Goal: Task Accomplishment & Management: Manage account settings

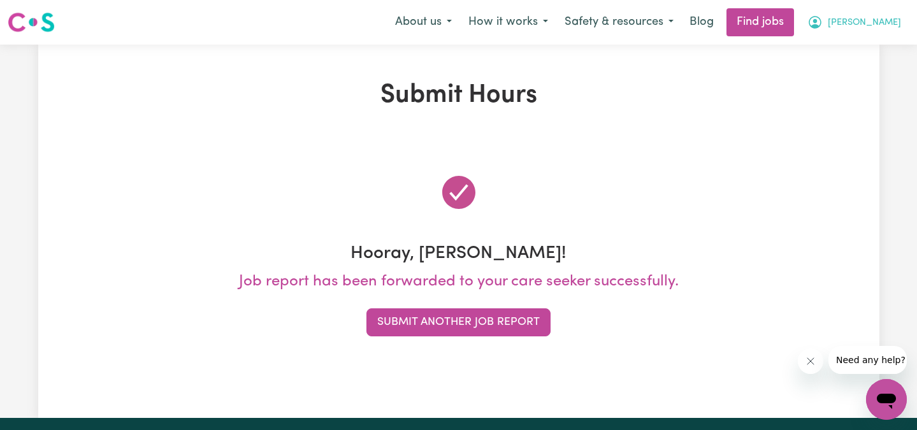
click at [885, 15] on button "[PERSON_NAME]" at bounding box center [854, 22] width 110 height 27
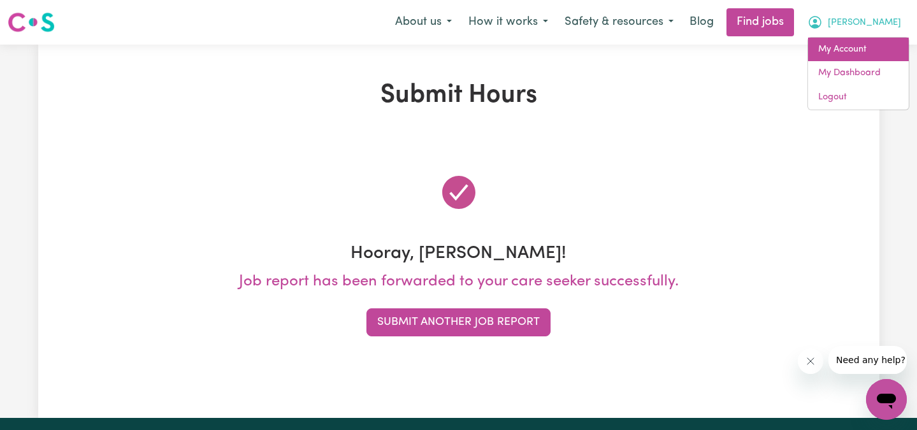
click at [863, 42] on link "My Account" at bounding box center [858, 50] width 101 height 24
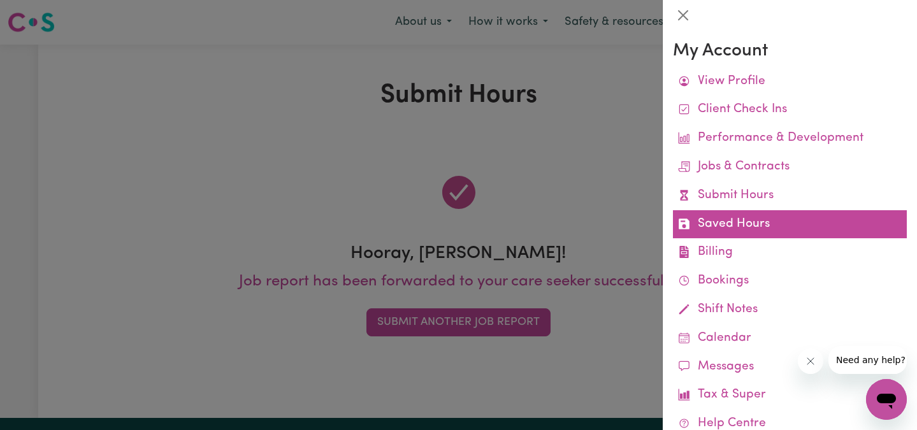
click at [748, 218] on link "Saved Hours" at bounding box center [790, 224] width 234 height 29
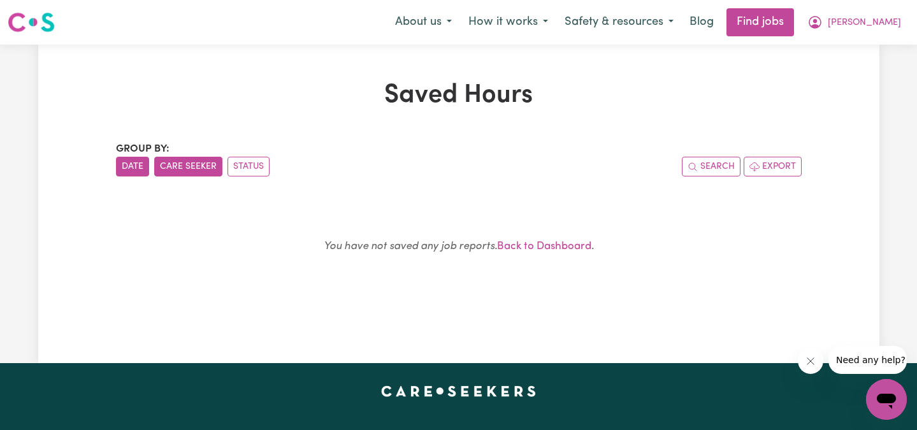
click at [201, 166] on button "Care Seeker" at bounding box center [188, 167] width 68 height 20
click at [253, 162] on button "Status" at bounding box center [248, 167] width 42 height 20
click at [877, 17] on span "[PERSON_NAME]" at bounding box center [863, 23] width 73 height 14
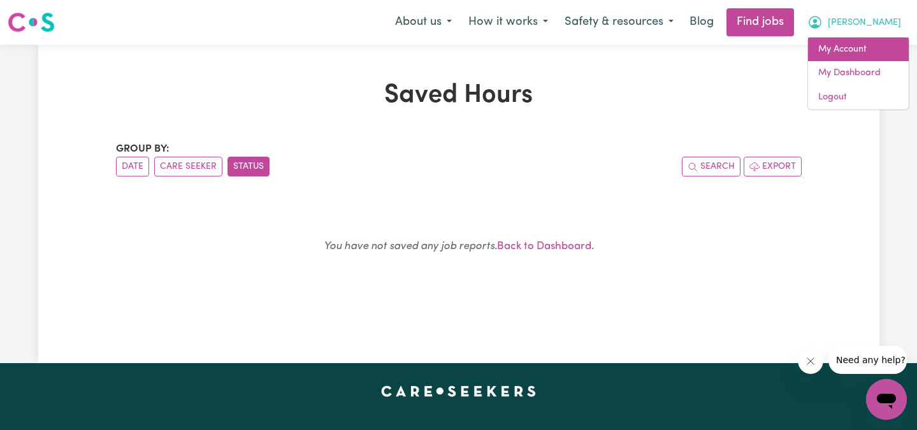
click at [859, 47] on link "My Account" at bounding box center [858, 50] width 101 height 24
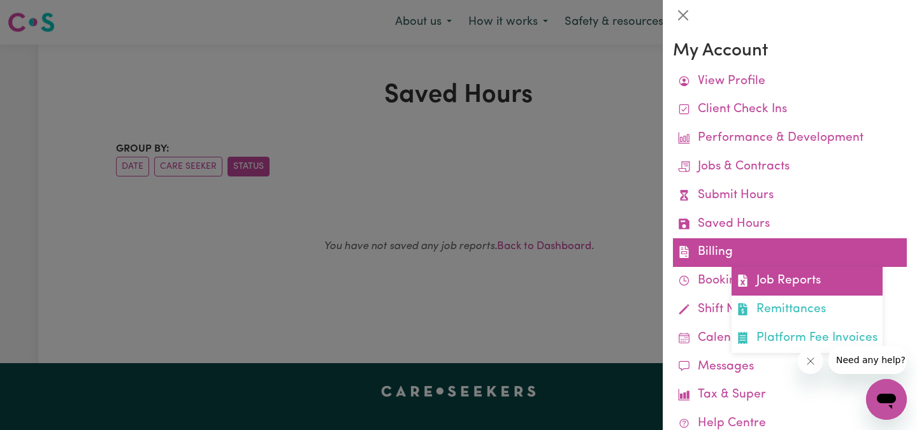
click at [756, 278] on link "Job Reports" at bounding box center [806, 281] width 151 height 29
